Goal: Communication & Community: Answer question/provide support

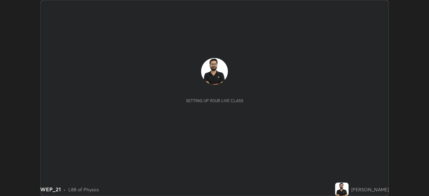
scroll to position [196, 429]
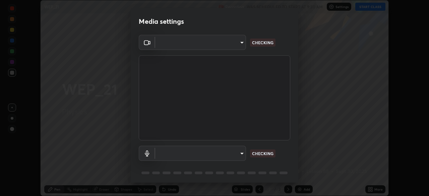
type input "a48b098f4086ee2be9e3158656f217ee91cf301593bfd61b84f44fe0ed6629b1"
type input "default"
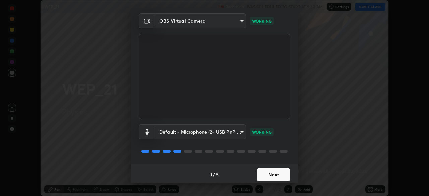
scroll to position [24, 0]
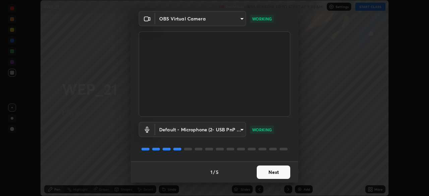
click at [275, 174] on button "Next" at bounding box center [274, 172] width 34 height 13
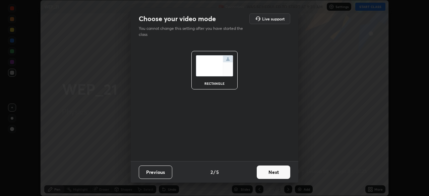
scroll to position [0, 0]
click at [276, 173] on button "Next" at bounding box center [274, 172] width 34 height 13
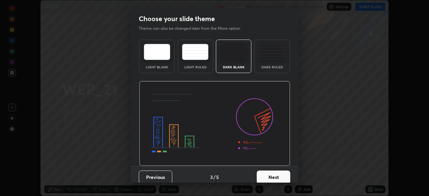
click at [272, 65] on div "Dark Ruled" at bounding box center [272, 66] width 27 height 3
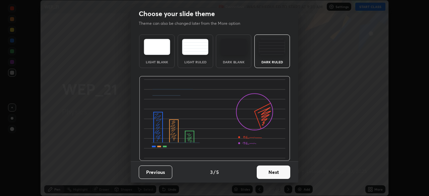
click at [272, 171] on button "Next" at bounding box center [274, 172] width 34 height 13
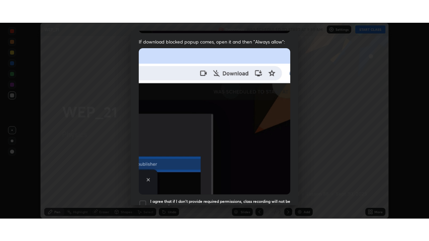
scroll to position [161, 0]
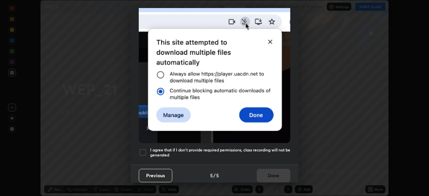
click at [257, 151] on h5 "I agree that if I don't provide required permissions, class recording will not …" at bounding box center [220, 152] width 140 height 10
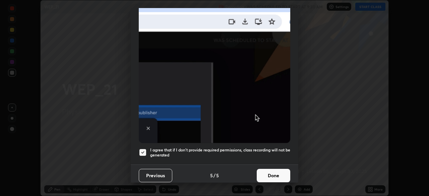
click at [267, 173] on button "Done" at bounding box center [274, 175] width 34 height 13
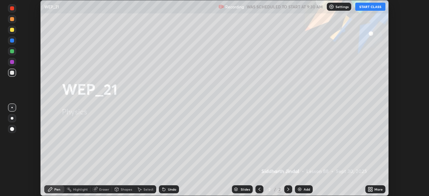
click at [369, 188] on icon at bounding box center [369, 188] width 2 height 2
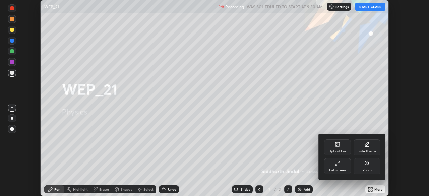
click at [334, 167] on div "Full screen" at bounding box center [337, 166] width 27 height 16
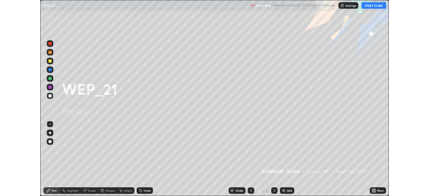
scroll to position [241, 429]
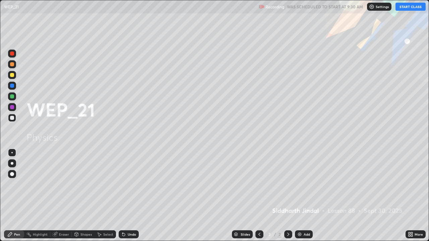
click at [405, 6] on button "START CLASS" at bounding box center [411, 7] width 30 height 8
click at [287, 196] on icon at bounding box center [288, 234] width 5 height 5
click at [301, 196] on img at bounding box center [299, 234] width 5 height 5
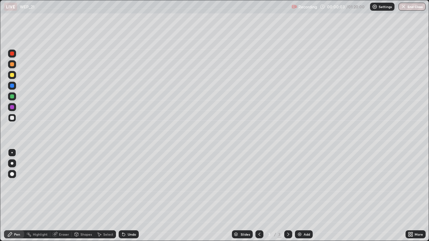
click at [12, 164] on div at bounding box center [12, 163] width 3 height 3
click at [82, 196] on div "Shapes" at bounding box center [85, 234] width 11 height 3
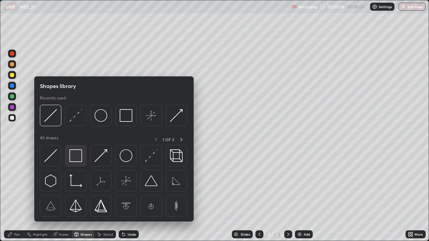
click at [75, 153] on img at bounding box center [75, 156] width 13 height 13
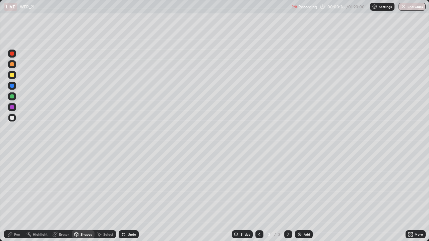
click at [105, 196] on div "Select" at bounding box center [108, 234] width 10 height 3
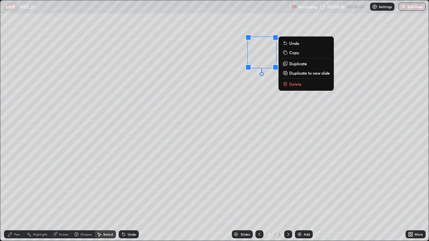
click at [289, 85] on button "Delete" at bounding box center [306, 84] width 50 height 8
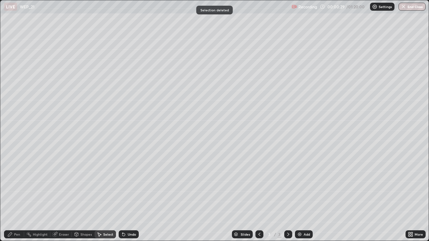
click at [82, 196] on div "Shapes" at bounding box center [85, 234] width 11 height 3
click at [79, 196] on div "Shapes" at bounding box center [83, 235] width 23 height 8
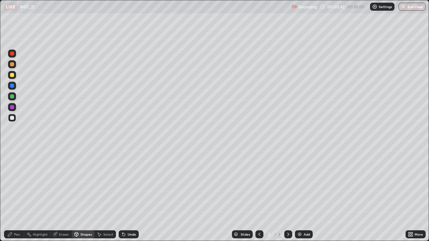
click at [17, 196] on div "Pen" at bounding box center [17, 234] width 6 height 3
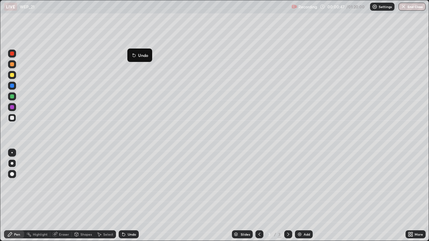
click at [16, 196] on div "Pen" at bounding box center [14, 235] width 20 height 8
click at [288, 196] on icon at bounding box center [288, 234] width 5 height 5
click at [304, 196] on div "Add" at bounding box center [307, 234] width 6 height 3
click at [259, 196] on icon at bounding box center [259, 234] width 5 height 5
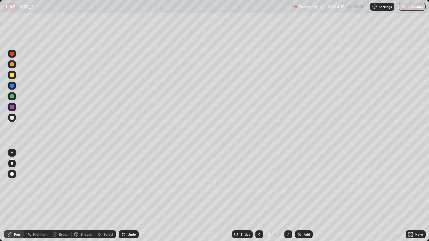
click at [125, 196] on icon at bounding box center [123, 234] width 5 height 5
click at [123, 196] on icon at bounding box center [123, 235] width 3 height 3
click at [15, 77] on div at bounding box center [12, 75] width 8 height 8
click at [291, 196] on div at bounding box center [288, 235] width 8 height 8
click at [288, 196] on icon at bounding box center [288, 234] width 5 height 5
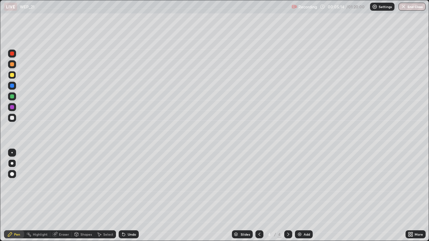
click at [259, 196] on icon at bounding box center [259, 234] width 5 height 5
click at [106, 196] on div "Select" at bounding box center [108, 234] width 10 height 3
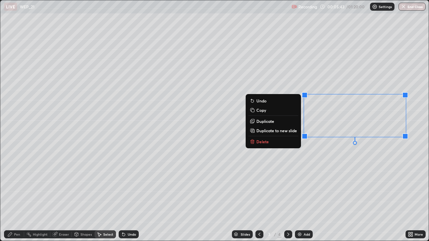
click at [287, 140] on button "Delete" at bounding box center [273, 142] width 50 height 8
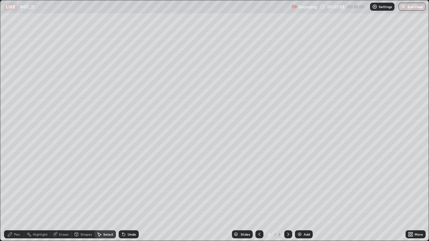
click at [287, 196] on icon at bounding box center [288, 234] width 5 height 5
click at [291, 71] on div "0 ° Undo Copy Duplicate Duplicate to new slide Delete" at bounding box center [214, 120] width 428 height 241
click at [258, 196] on icon at bounding box center [259, 234] width 5 height 5
click at [16, 196] on div "Pen" at bounding box center [17, 234] width 6 height 3
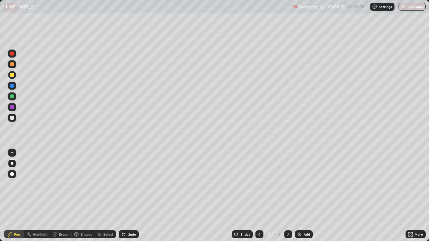
click at [13, 96] on div at bounding box center [12, 97] width 4 height 4
click at [126, 196] on div "Undo" at bounding box center [129, 235] width 20 height 8
click at [124, 196] on div "Undo" at bounding box center [129, 235] width 20 height 8
click at [106, 196] on div "Select" at bounding box center [108, 234] width 10 height 3
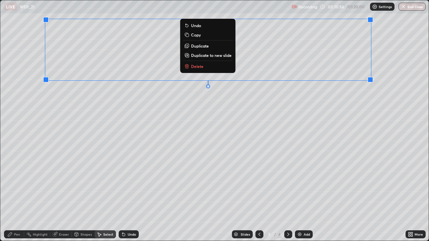
click at [202, 47] on p "Duplicate" at bounding box center [200, 45] width 18 height 5
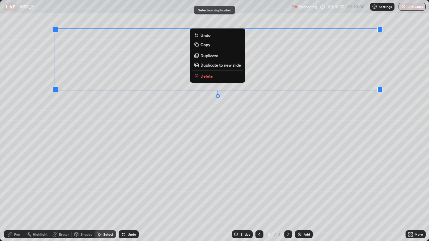
click at [205, 77] on p "Delete" at bounding box center [206, 75] width 12 height 5
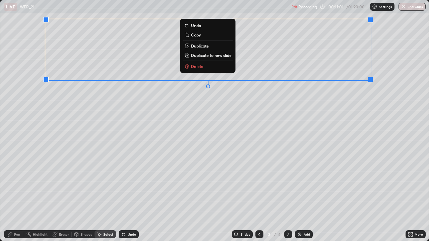
click at [214, 57] on p "Duplicate to new slide" at bounding box center [211, 55] width 41 height 5
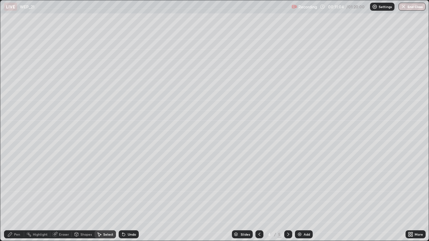
click at [103, 196] on div "Select" at bounding box center [108, 234] width 10 height 3
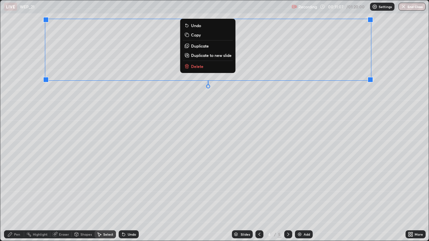
click at [204, 47] on p "Duplicate" at bounding box center [200, 45] width 18 height 5
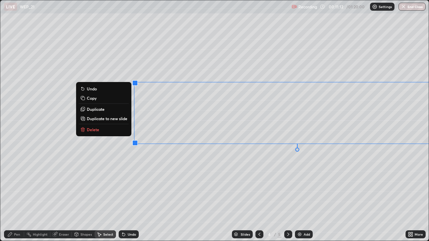
click at [290, 170] on div "0 ° Undo Copy Duplicate Duplicate to new slide Delete" at bounding box center [214, 120] width 428 height 241
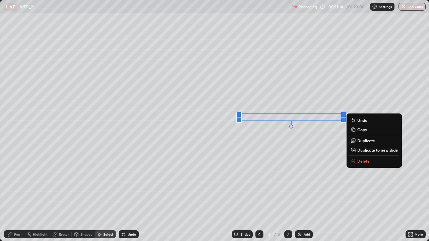
click at [358, 161] on p "Delete" at bounding box center [363, 161] width 12 height 5
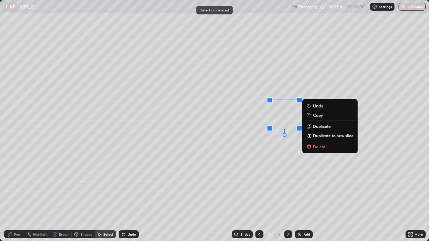
click at [318, 148] on p "Delete" at bounding box center [319, 146] width 12 height 5
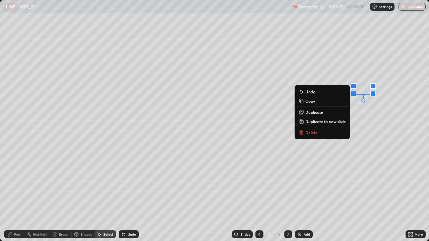
click at [324, 134] on button "Delete" at bounding box center [322, 133] width 50 height 8
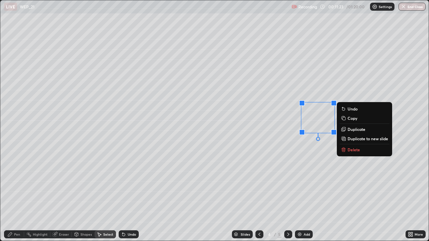
click at [19, 196] on div "Pen" at bounding box center [17, 234] width 6 height 3
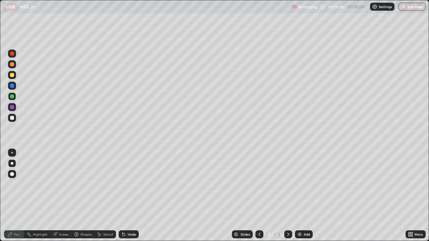
click at [10, 119] on div at bounding box center [12, 118] width 4 height 4
click at [65, 196] on div "Eraser" at bounding box center [64, 234] width 10 height 3
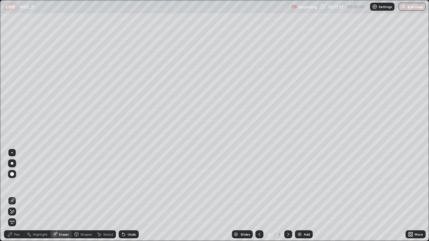
click at [21, 196] on div "Pen" at bounding box center [14, 235] width 20 height 8
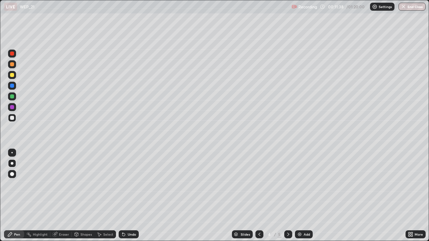
click at [416, 196] on div "More" at bounding box center [419, 234] width 8 height 3
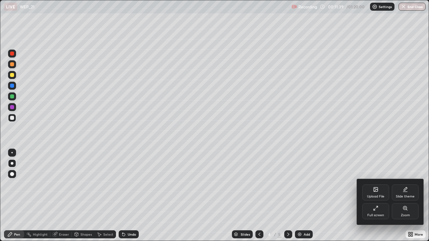
click at [401, 196] on div "Zoom" at bounding box center [405, 211] width 27 height 16
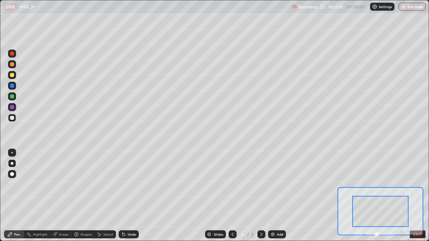
click at [415, 196] on button "EXIT" at bounding box center [418, 235] width 16 height 8
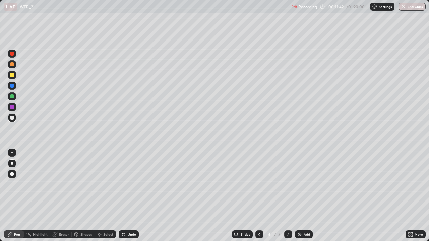
click at [412, 196] on icon at bounding box center [412, 234] width 2 height 2
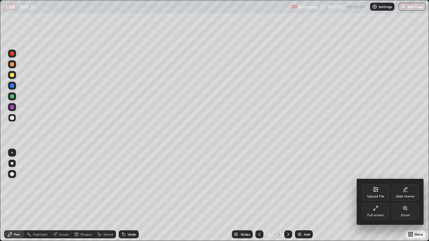
click at [383, 196] on div "Full screen" at bounding box center [375, 211] width 27 height 16
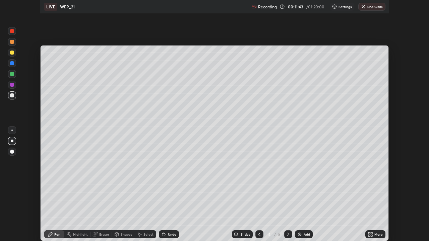
scroll to position [33326, 33093]
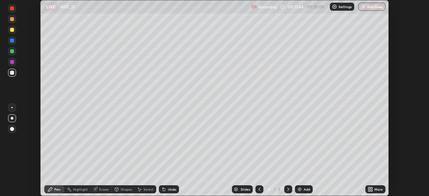
click at [380, 191] on div "More" at bounding box center [378, 189] width 8 height 3
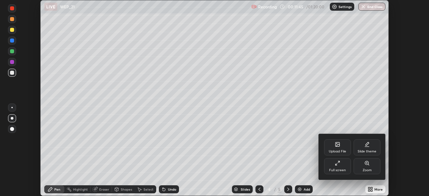
click at [337, 169] on div "Full screen" at bounding box center [337, 170] width 17 height 3
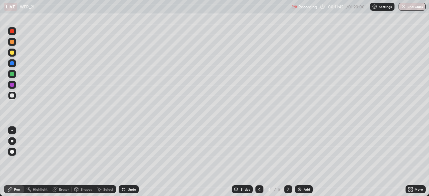
scroll to position [241, 429]
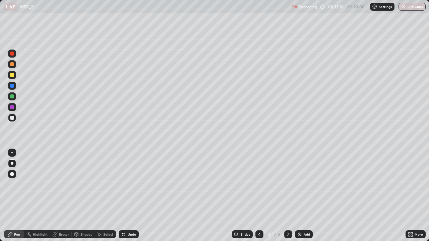
click at [129, 196] on div "Undo" at bounding box center [129, 235] width 20 height 8
click at [288, 196] on icon at bounding box center [288, 234] width 5 height 5
click at [301, 196] on img at bounding box center [299, 234] width 5 height 5
click at [13, 96] on div at bounding box center [12, 97] width 4 height 4
click at [287, 196] on icon at bounding box center [288, 234] width 5 height 5
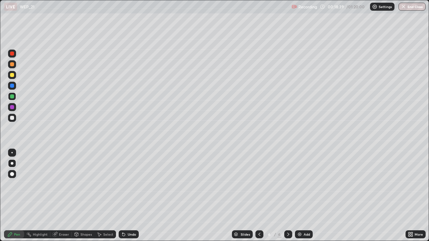
click at [300, 196] on img at bounding box center [299, 234] width 5 height 5
click at [14, 118] on div at bounding box center [12, 118] width 4 height 4
click at [82, 196] on div "Shapes" at bounding box center [85, 234] width 11 height 3
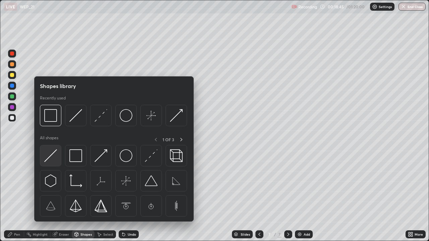
click at [49, 158] on img at bounding box center [50, 156] width 13 height 13
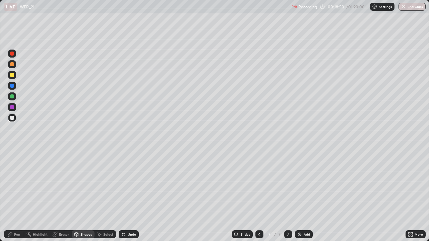
click at [81, 196] on div "Shapes" at bounding box center [85, 234] width 11 height 3
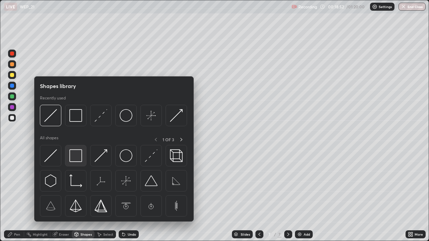
click at [76, 160] on img at bounding box center [75, 156] width 13 height 13
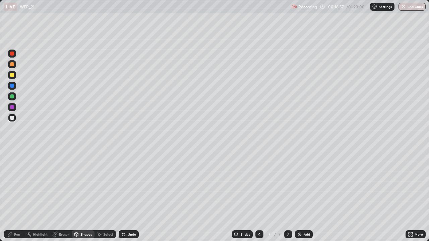
click at [15, 196] on div "Pen" at bounding box center [17, 234] width 6 height 3
click at [132, 196] on div "Undo" at bounding box center [132, 234] width 8 height 3
click at [129, 196] on div "Undo" at bounding box center [132, 234] width 8 height 3
click at [128, 196] on div "Undo" at bounding box center [132, 234] width 8 height 3
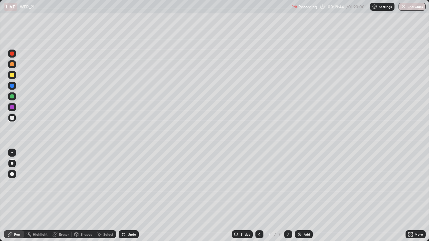
click at [128, 196] on div "Undo" at bounding box center [132, 234] width 8 height 3
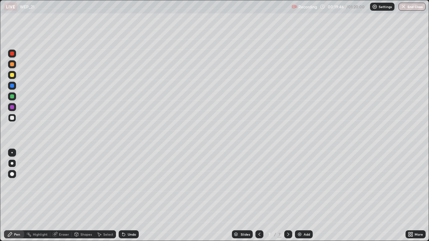
click at [128, 196] on div "Undo" at bounding box center [129, 235] width 20 height 8
click at [259, 196] on icon at bounding box center [259, 234] width 5 height 5
click at [287, 196] on icon at bounding box center [288, 234] width 2 height 3
click at [105, 196] on div "Select" at bounding box center [108, 234] width 10 height 3
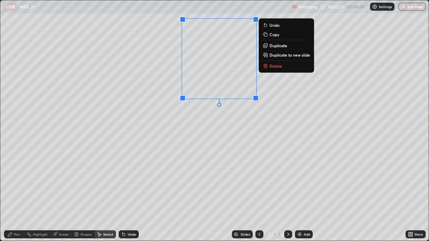
click at [277, 47] on p "Duplicate" at bounding box center [279, 45] width 18 height 5
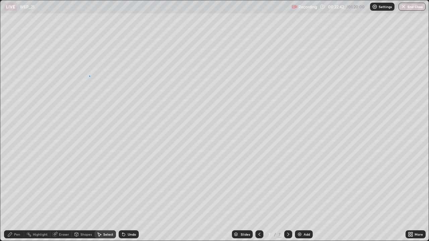
click at [89, 76] on div "0 ° Undo Copy Duplicate Duplicate to new slide Delete" at bounding box center [214, 120] width 428 height 241
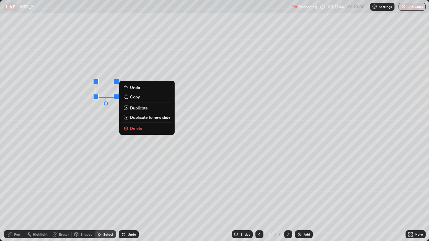
click at [134, 98] on p "Copy" at bounding box center [135, 96] width 10 height 5
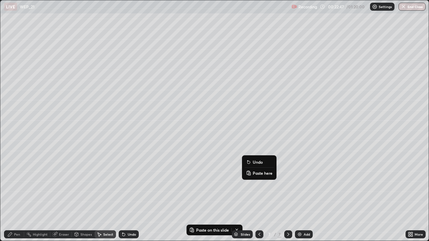
click at [253, 172] on p "Paste here" at bounding box center [263, 173] width 20 height 5
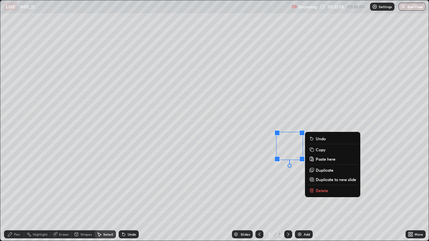
click at [269, 196] on div "0 ° Undo Copy Paste here Duplicate Duplicate to new slide Delete" at bounding box center [214, 120] width 428 height 241
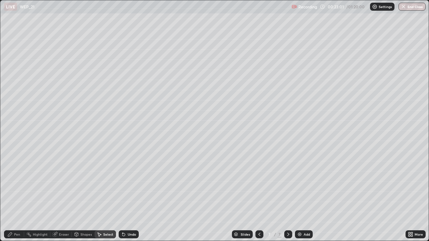
click at [87, 196] on div "Shapes" at bounding box center [85, 234] width 11 height 3
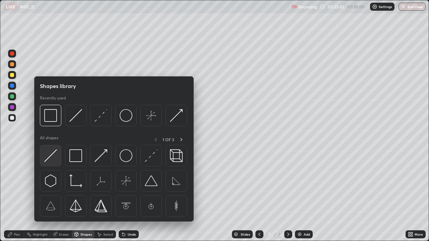
click at [47, 159] on img at bounding box center [50, 156] width 13 height 13
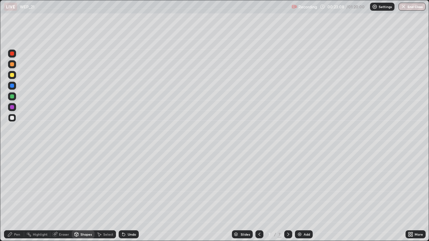
click at [413, 196] on icon at bounding box center [410, 234] width 5 height 5
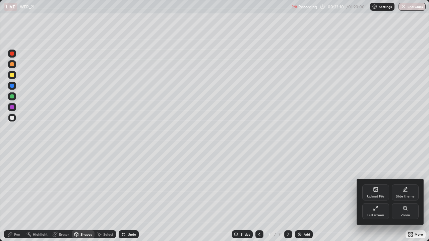
click at [383, 196] on div "Full screen" at bounding box center [375, 215] width 17 height 3
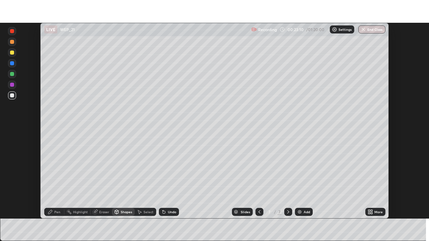
scroll to position [33326, 33093]
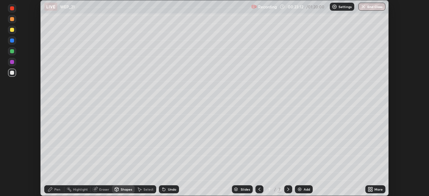
click at [371, 188] on icon at bounding box center [372, 188] width 2 height 2
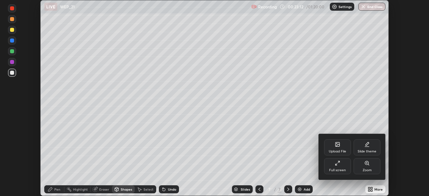
click at [342, 169] on div "Full screen" at bounding box center [337, 170] width 17 height 3
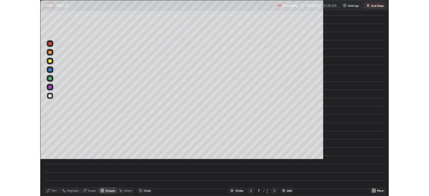
scroll to position [241, 429]
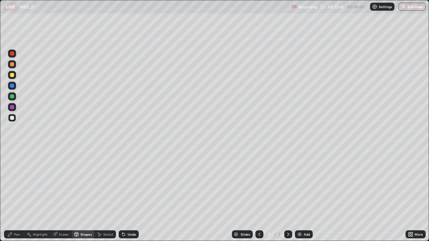
click at [17, 196] on div "Pen" at bounding box center [17, 234] width 6 height 3
click at [15, 97] on div at bounding box center [12, 97] width 8 height 8
click at [131, 196] on div "Undo" at bounding box center [132, 234] width 8 height 3
click at [128, 196] on div "Undo" at bounding box center [132, 234] width 8 height 3
click at [125, 196] on div "Undo" at bounding box center [129, 235] width 20 height 8
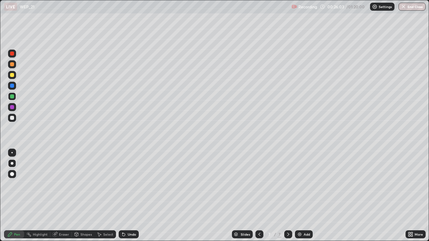
click at [126, 196] on div "Undo" at bounding box center [129, 235] width 20 height 8
click at [110, 196] on div "Select" at bounding box center [108, 234] width 10 height 3
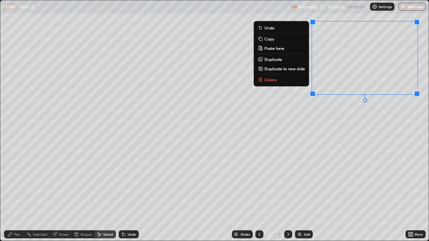
click at [292, 81] on button "Delete" at bounding box center [281, 80] width 50 height 8
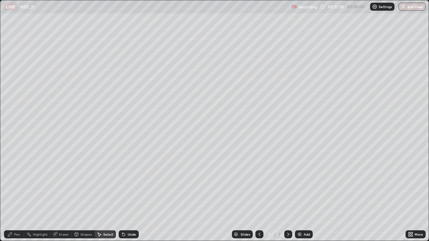
click at [288, 196] on icon at bounding box center [288, 234] width 5 height 5
click at [299, 196] on img at bounding box center [299, 234] width 5 height 5
click at [14, 196] on div "Pen" at bounding box center [17, 234] width 6 height 3
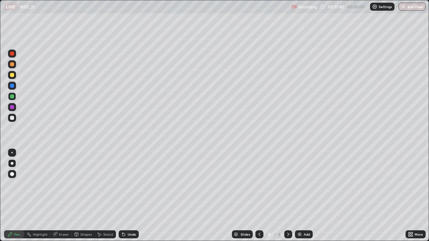
click at [14, 118] on div at bounding box center [12, 118] width 8 height 8
click at [130, 196] on div "Undo" at bounding box center [132, 234] width 8 height 3
click at [129, 196] on div "Undo" at bounding box center [132, 234] width 8 height 3
click at [109, 196] on div "Select" at bounding box center [108, 234] width 10 height 3
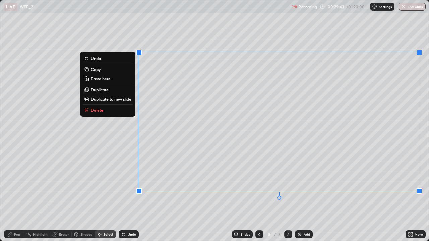
click at [117, 109] on button "Delete" at bounding box center [108, 110] width 50 height 8
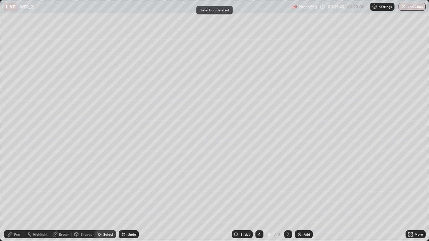
click at [259, 196] on icon at bounding box center [259, 234] width 5 height 5
click at [288, 196] on icon at bounding box center [288, 234] width 5 height 5
click at [287, 196] on icon at bounding box center [288, 234] width 5 height 5
click at [13, 196] on div "Pen" at bounding box center [14, 235] width 20 height 8
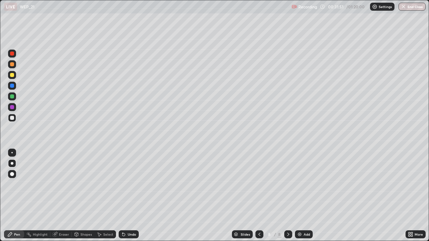
click at [12, 74] on div at bounding box center [12, 75] width 4 height 4
click at [128, 196] on div "Undo" at bounding box center [132, 234] width 8 height 3
click at [62, 196] on div "Eraser" at bounding box center [64, 234] width 10 height 3
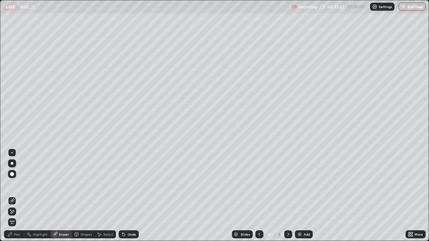
click at [129, 196] on div "Undo" at bounding box center [129, 235] width 20 height 8
click at [101, 196] on icon at bounding box center [100, 235] width 4 height 4
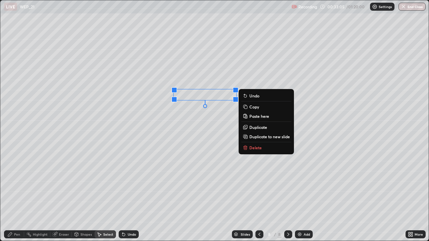
click at [16, 196] on div "Pen" at bounding box center [17, 234] width 6 height 3
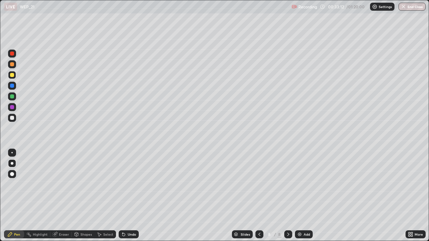
click at [416, 196] on div "More" at bounding box center [419, 234] width 8 height 3
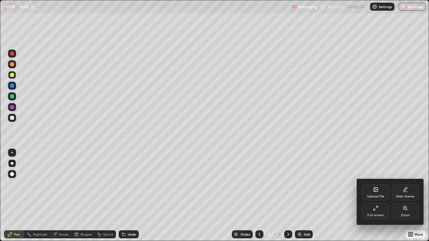
click at [380, 196] on div "Full screen" at bounding box center [375, 215] width 17 height 3
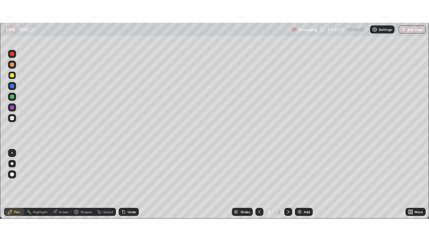
scroll to position [33326, 33093]
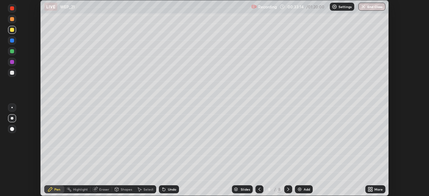
click at [374, 190] on div "More" at bounding box center [375, 189] width 20 height 8
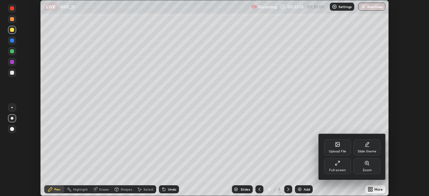
click at [343, 169] on div "Full screen" at bounding box center [337, 170] width 17 height 3
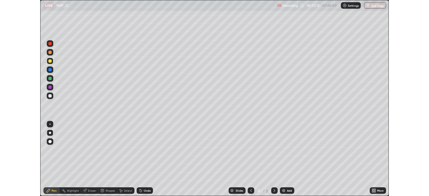
scroll to position [241, 429]
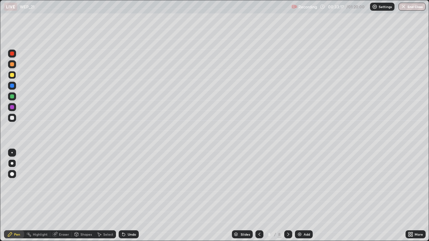
click at [18, 196] on div "Pen" at bounding box center [17, 234] width 6 height 3
click at [287, 196] on icon at bounding box center [288, 234] width 5 height 5
click at [298, 196] on img at bounding box center [299, 234] width 5 height 5
click at [125, 196] on icon at bounding box center [123, 234] width 5 height 5
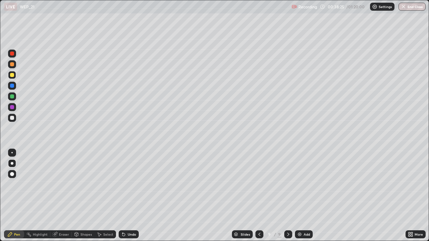
click at [123, 196] on icon at bounding box center [123, 235] width 3 height 3
click at [128, 196] on div "Undo" at bounding box center [132, 234] width 8 height 3
click at [125, 196] on icon at bounding box center [123, 234] width 5 height 5
click at [102, 196] on div "Select" at bounding box center [105, 235] width 21 height 8
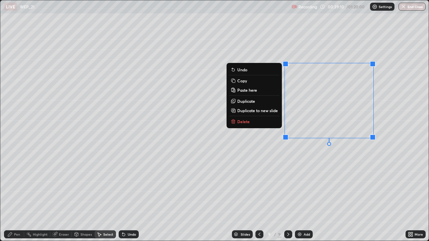
click at [255, 124] on button "Delete" at bounding box center [254, 122] width 50 height 8
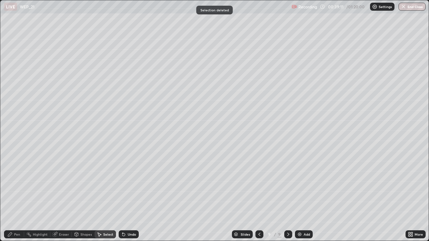
click at [21, 196] on div "Pen" at bounding box center [14, 235] width 20 height 8
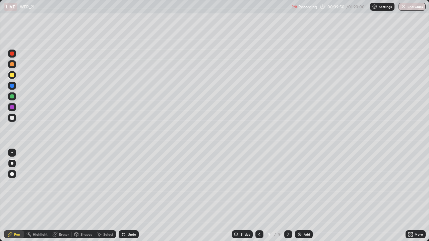
click at [66, 196] on div "Eraser" at bounding box center [60, 235] width 21 height 8
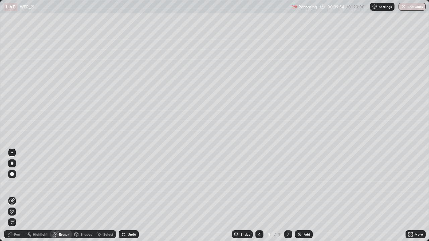
click at [19, 196] on div "Pen" at bounding box center [17, 234] width 6 height 3
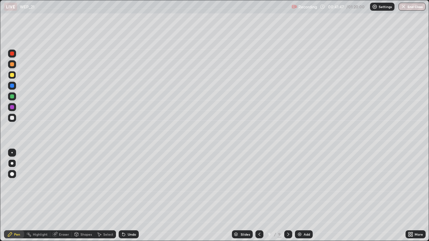
click at [130, 196] on div "Undo" at bounding box center [132, 234] width 8 height 3
click at [128, 196] on div "Undo" at bounding box center [129, 235] width 20 height 8
click at [129, 196] on div "Undo" at bounding box center [132, 234] width 8 height 3
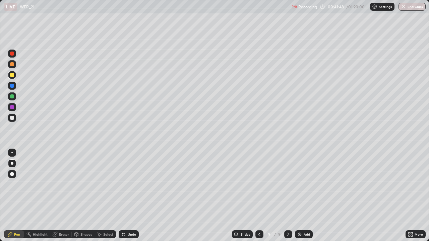
click at [131, 196] on div "Undo" at bounding box center [132, 234] width 8 height 3
click at [132, 196] on div "Undo" at bounding box center [132, 234] width 8 height 3
click at [130, 196] on div "Undo" at bounding box center [129, 235] width 20 height 8
click at [129, 196] on div "Undo" at bounding box center [132, 234] width 8 height 3
click at [288, 196] on icon at bounding box center [288, 234] width 5 height 5
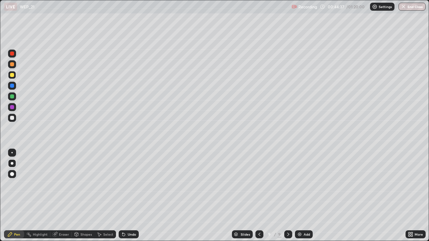
click at [298, 196] on img at bounding box center [299, 234] width 5 height 5
click at [128, 196] on div "Undo" at bounding box center [129, 235] width 20 height 8
click at [126, 196] on div "Undo" at bounding box center [129, 235] width 20 height 8
click at [125, 196] on div "Undo" at bounding box center [129, 235] width 20 height 8
click at [14, 97] on div at bounding box center [12, 97] width 4 height 4
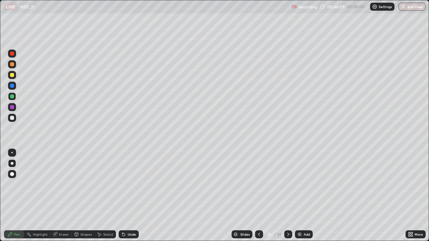
click at [128, 196] on div "Undo" at bounding box center [132, 234] width 8 height 3
click at [129, 196] on div "Undo" at bounding box center [132, 234] width 8 height 3
click at [126, 196] on div "Undo" at bounding box center [129, 235] width 20 height 8
click at [125, 196] on icon at bounding box center [123, 234] width 5 height 5
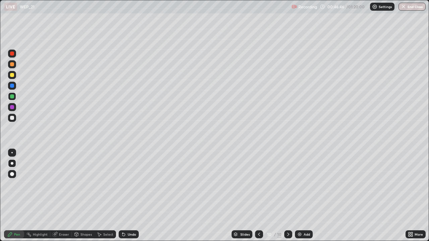
click at [122, 196] on icon at bounding box center [122, 233] width 1 height 1
click at [123, 196] on icon at bounding box center [123, 235] width 3 height 3
click at [124, 196] on icon at bounding box center [123, 235] width 3 height 3
click at [107, 196] on div "Select" at bounding box center [108, 234] width 10 height 3
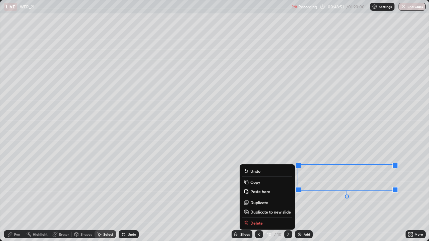
click at [259, 196] on p "Delete" at bounding box center [256, 223] width 12 height 5
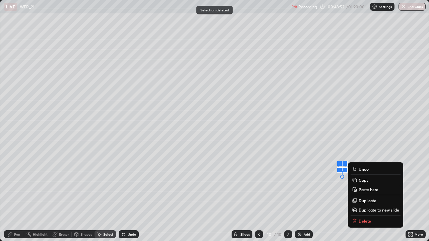
click at [360, 196] on p "Delete" at bounding box center [365, 221] width 12 height 5
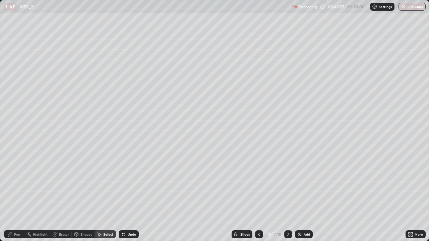
click at [16, 196] on div "Pen" at bounding box center [17, 234] width 6 height 3
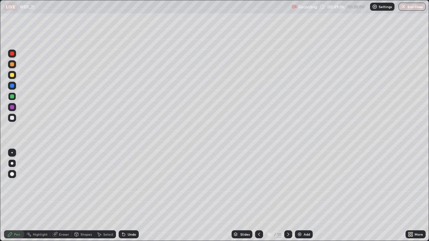
click at [106, 196] on div "Select" at bounding box center [108, 234] width 10 height 3
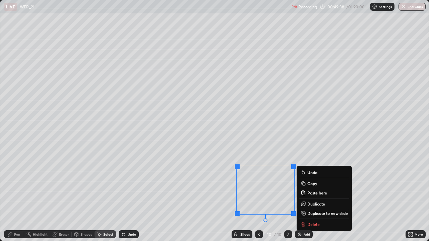
click at [316, 196] on p "Delete" at bounding box center [313, 224] width 12 height 5
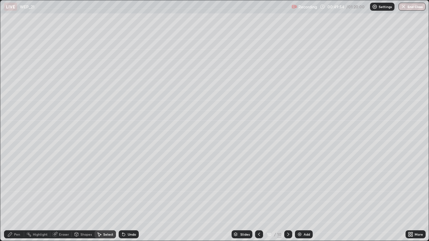
click at [288, 196] on icon at bounding box center [288, 234] width 5 height 5
click at [287, 196] on icon at bounding box center [288, 234] width 5 height 5
click at [288, 196] on icon at bounding box center [288, 234] width 5 height 5
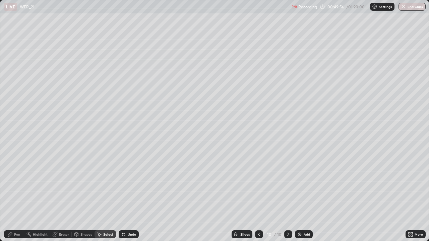
click at [287, 196] on icon at bounding box center [288, 234] width 5 height 5
click at [288, 196] on icon at bounding box center [288, 234] width 5 height 5
click at [302, 196] on div "Add" at bounding box center [304, 235] width 18 height 8
click at [18, 196] on div "Pen" at bounding box center [17, 234] width 6 height 3
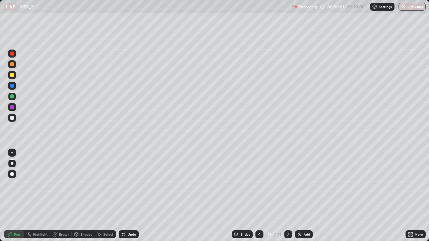
click at [9, 119] on div at bounding box center [12, 118] width 8 height 8
click at [123, 196] on icon at bounding box center [123, 235] width 3 height 3
click at [128, 196] on div "Undo" at bounding box center [132, 234] width 8 height 3
click at [135, 196] on div "Undo" at bounding box center [132, 234] width 8 height 3
click at [107, 196] on div "Select" at bounding box center [108, 234] width 10 height 3
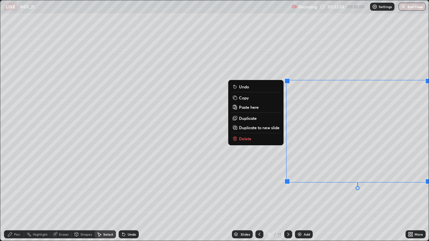
click at [271, 140] on button "Delete" at bounding box center [256, 139] width 50 height 8
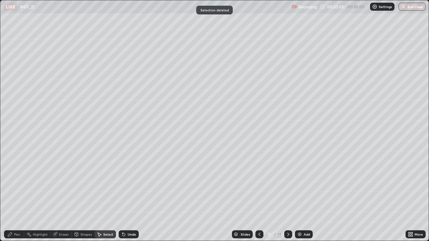
click at [19, 196] on div "Pen" at bounding box center [14, 235] width 20 height 8
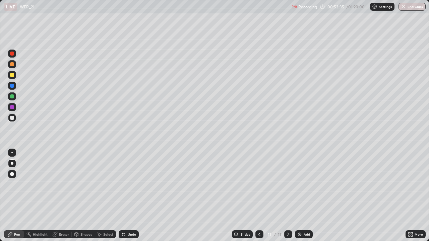
click at [287, 196] on icon at bounding box center [288, 234] width 5 height 5
click at [302, 196] on div "Add" at bounding box center [304, 235] width 18 height 8
click at [110, 196] on div "Select" at bounding box center [108, 234] width 10 height 3
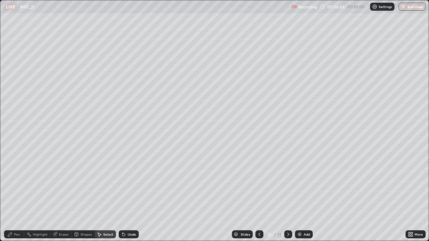
click at [273, 162] on div "0 ° Undo Copy Paste here Duplicate Duplicate to new slide Delete" at bounding box center [214, 120] width 428 height 241
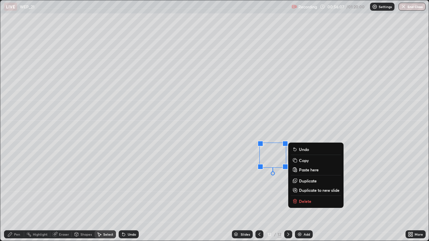
click at [379, 190] on div "0 ° Undo Copy Paste here Duplicate Duplicate to new slide Delete" at bounding box center [214, 120] width 428 height 241
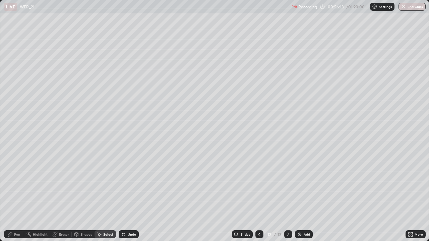
click at [278, 158] on div "0 ° Undo Copy Paste here Duplicate Duplicate to new slide Delete" at bounding box center [214, 120] width 428 height 241
click at [19, 196] on div "Pen" at bounding box center [17, 234] width 6 height 3
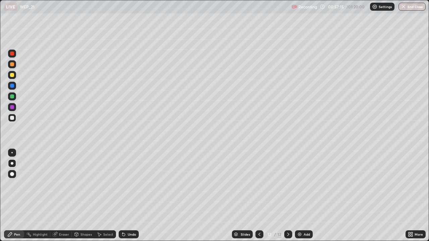
click at [106, 196] on div "Select" at bounding box center [108, 234] width 10 height 3
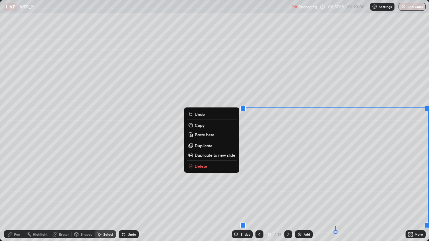
click at [220, 165] on button "Delete" at bounding box center [212, 166] width 50 height 8
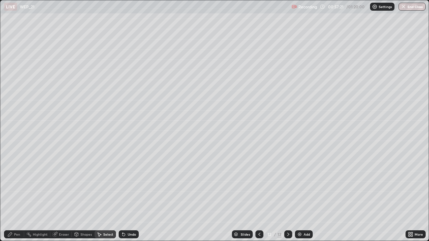
click at [15, 196] on div "Pen" at bounding box center [17, 234] width 6 height 3
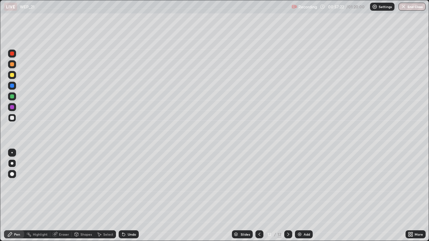
click at [12, 76] on div at bounding box center [12, 75] width 4 height 4
click at [122, 196] on icon at bounding box center [122, 233] width 1 height 1
click at [121, 196] on icon at bounding box center [123, 234] width 5 height 5
click at [122, 196] on icon at bounding box center [122, 233] width 1 height 1
click at [288, 196] on icon at bounding box center [288, 234] width 5 height 5
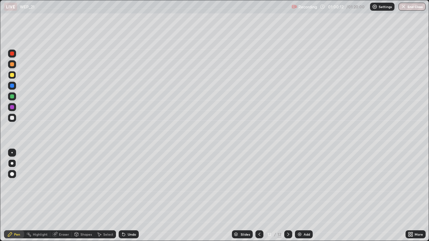
click at [289, 196] on icon at bounding box center [288, 234] width 5 height 5
click at [288, 196] on div at bounding box center [288, 235] width 8 height 8
click at [301, 196] on img at bounding box center [299, 234] width 5 height 5
click at [13, 119] on div at bounding box center [12, 118] width 4 height 4
click at [130, 196] on div "Undo" at bounding box center [132, 234] width 8 height 3
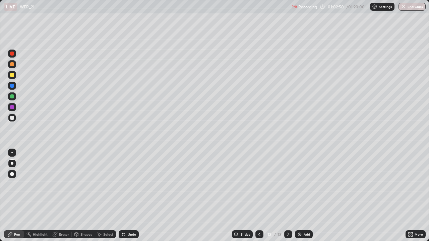
click at [16, 97] on div at bounding box center [12, 97] width 8 height 8
click at [128, 196] on div "Undo" at bounding box center [132, 234] width 8 height 3
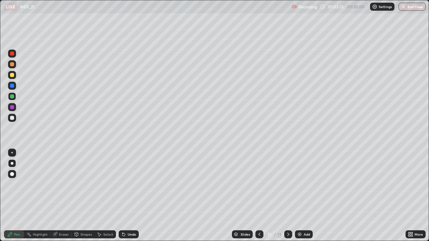
click at [128, 196] on div "Undo" at bounding box center [132, 234] width 8 height 3
click at [126, 196] on div "Undo" at bounding box center [129, 235] width 20 height 8
click at [133, 196] on div "Undo" at bounding box center [129, 235] width 20 height 8
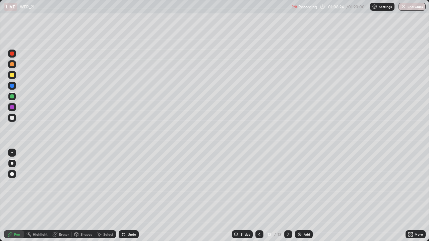
click at [288, 196] on icon at bounding box center [288, 234] width 5 height 5
click at [300, 196] on img at bounding box center [299, 234] width 5 height 5
click at [258, 196] on icon at bounding box center [259, 234] width 5 height 5
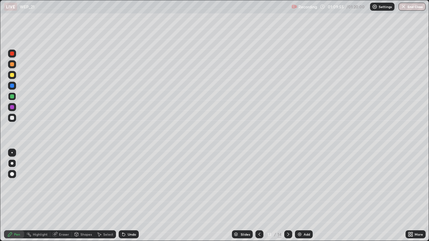
click at [287, 196] on icon at bounding box center [288, 234] width 2 height 3
click at [300, 196] on img at bounding box center [299, 234] width 5 height 5
click at [13, 119] on div at bounding box center [12, 118] width 4 height 4
click at [128, 196] on div "Undo" at bounding box center [129, 235] width 20 height 8
click at [126, 196] on div "Undo" at bounding box center [129, 235] width 20 height 8
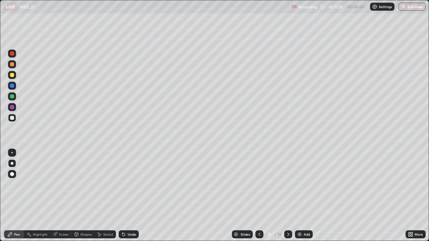
click at [123, 196] on icon at bounding box center [123, 235] width 3 height 3
click at [131, 196] on div "Undo" at bounding box center [129, 235] width 20 height 8
click at [129, 196] on div "Undo" at bounding box center [129, 235] width 20 height 8
click at [288, 196] on icon at bounding box center [288, 234] width 5 height 5
click at [12, 118] on div at bounding box center [12, 118] width 4 height 4
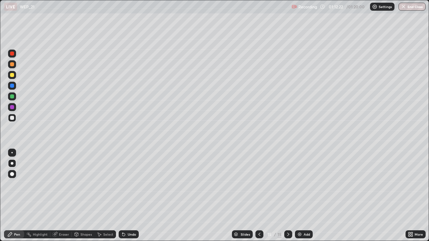
click at [12, 76] on div at bounding box center [12, 75] width 4 height 4
click at [128, 196] on div "Undo" at bounding box center [132, 234] width 8 height 3
click at [129, 196] on div "Undo" at bounding box center [132, 234] width 8 height 3
click at [130, 196] on div "Undo" at bounding box center [132, 234] width 8 height 3
click at [129, 196] on div "Undo" at bounding box center [132, 234] width 8 height 3
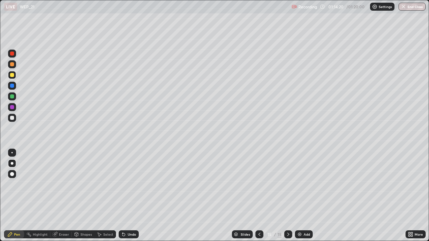
click at [288, 196] on icon at bounding box center [288, 234] width 5 height 5
click at [67, 196] on div "Eraser" at bounding box center [64, 234] width 10 height 3
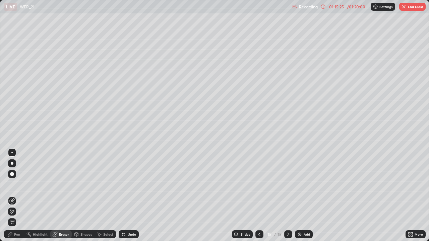
click at [15, 196] on div at bounding box center [12, 212] width 8 height 8
click at [288, 196] on icon at bounding box center [288, 234] width 5 height 5
click at [304, 196] on div "Add" at bounding box center [307, 234] width 6 height 3
click at [21, 196] on div "Pen" at bounding box center [14, 235] width 20 height 8
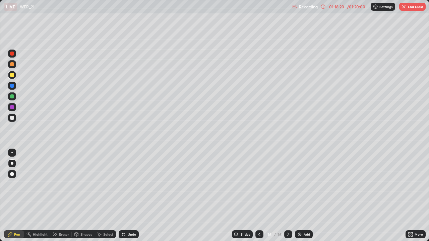
click at [126, 196] on div "Undo" at bounding box center [129, 235] width 20 height 8
click at [124, 196] on icon at bounding box center [123, 235] width 3 height 3
click at [122, 196] on icon at bounding box center [123, 235] width 3 height 3
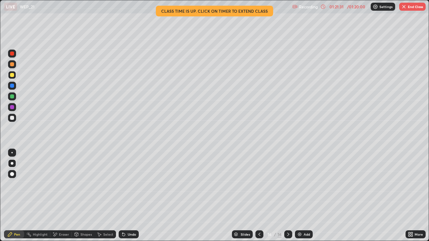
click at [409, 7] on button "End Class" at bounding box center [412, 7] width 26 height 8
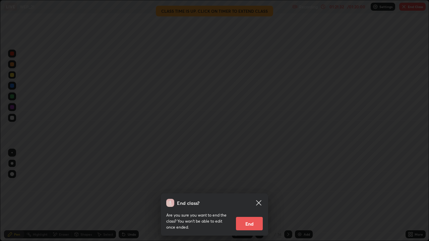
click at [251, 196] on button "End" at bounding box center [249, 223] width 27 height 13
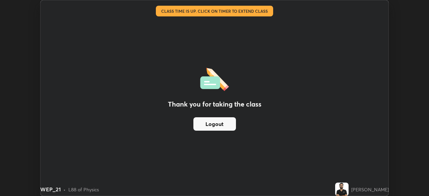
scroll to position [33326, 33093]
